Goal: Check status

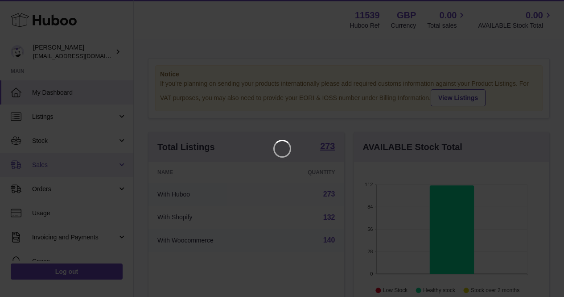
scroll to position [139, 199]
drag, startPoint x: 546, startPoint y: 5, endPoint x: 537, endPoint y: 8, distance: 9.6
click at [546, 5] on icon "Close" at bounding box center [548, 8] width 11 height 11
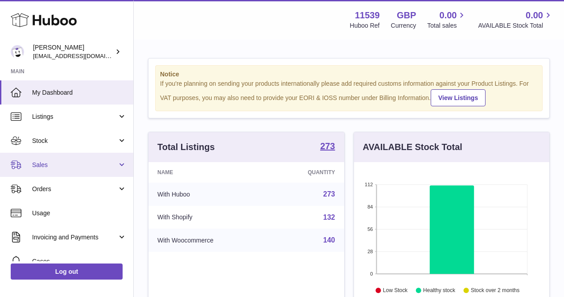
click at [78, 162] on span "Sales" at bounding box center [74, 165] width 85 height 8
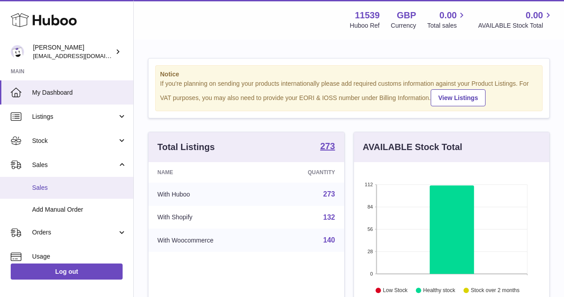
click at [78, 183] on link "Sales" at bounding box center [66, 188] width 133 height 22
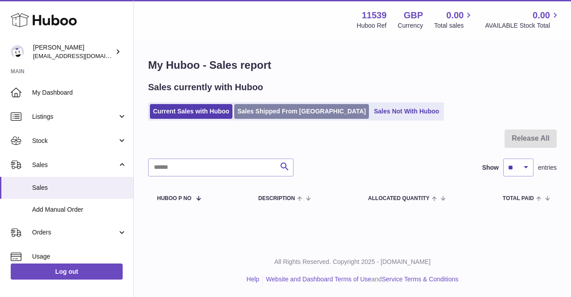
click at [276, 110] on link "Sales Shipped From [GEOGRAPHIC_DATA]" at bounding box center [301, 111] width 135 height 15
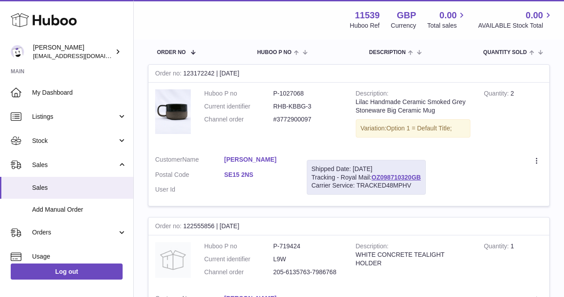
scroll to position [134, 0]
drag, startPoint x: 424, startPoint y: 176, endPoint x: 376, endPoint y: 176, distance: 48.2
click at [376, 176] on div "Shipped Date: [DATE] Tracking - Royal Mail: OZ098710320GB Carrier Service: TRAC…" at bounding box center [366, 176] width 119 height 35
copy link "OZ098710320GB"
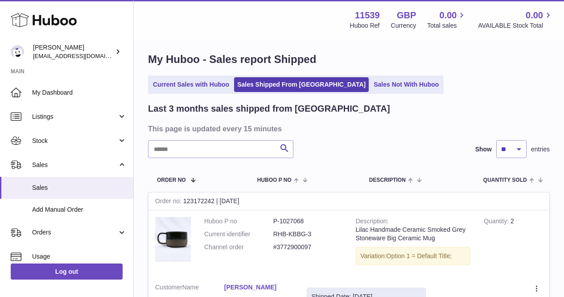
scroll to position [0, 0]
